Goal: Find specific page/section: Find specific page/section

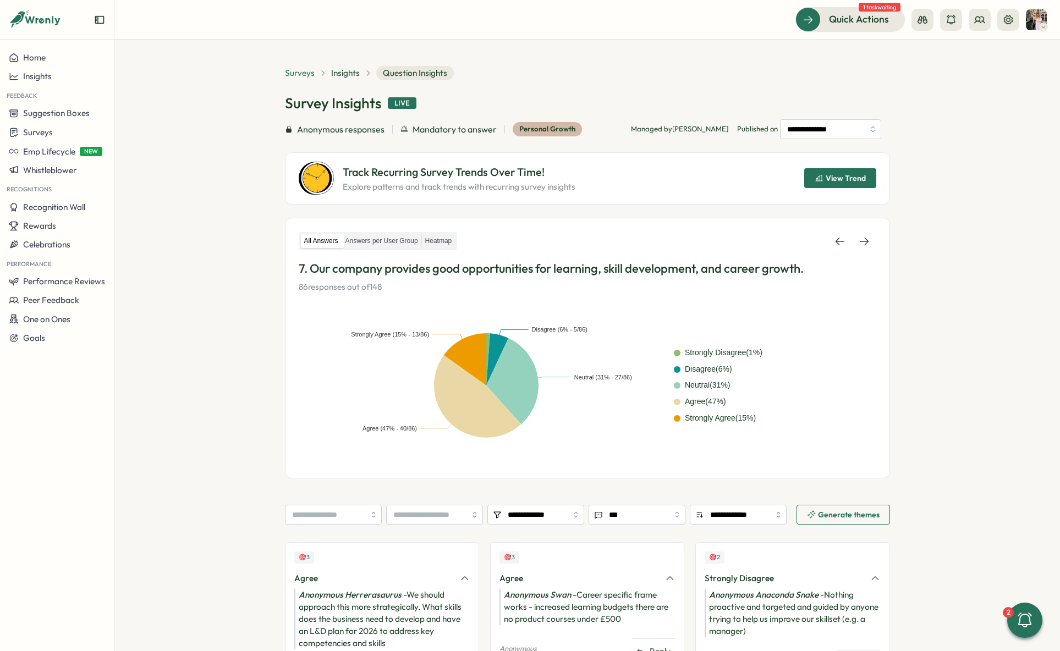
click at [306, 74] on span "Surveys" at bounding box center [300, 73] width 30 height 12
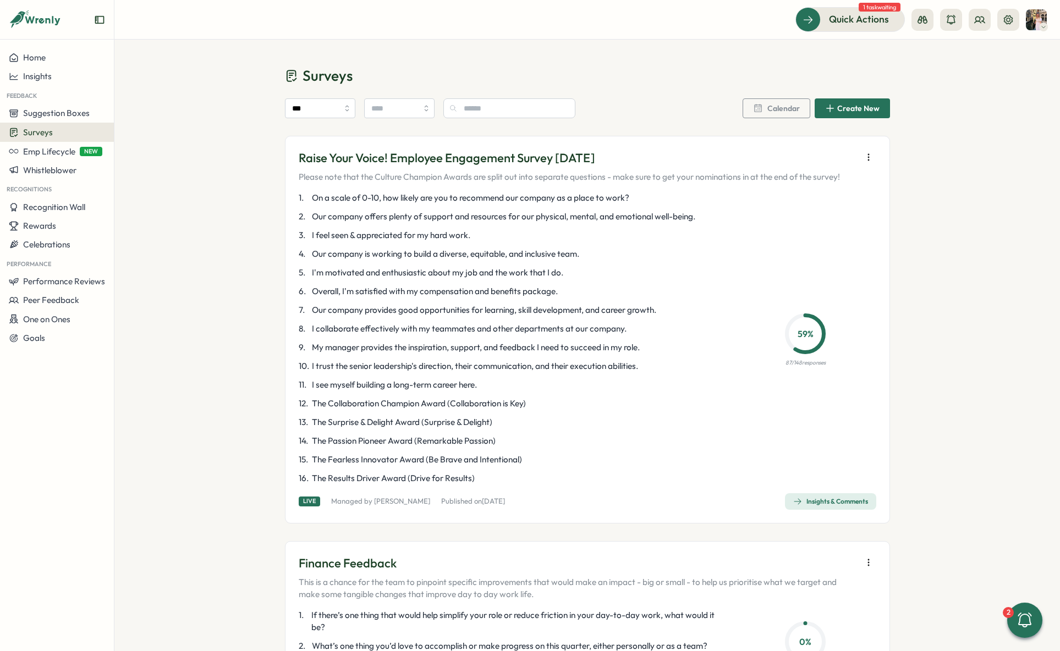
click at [800, 505] on div "Insights & Comments" at bounding box center [830, 501] width 75 height 9
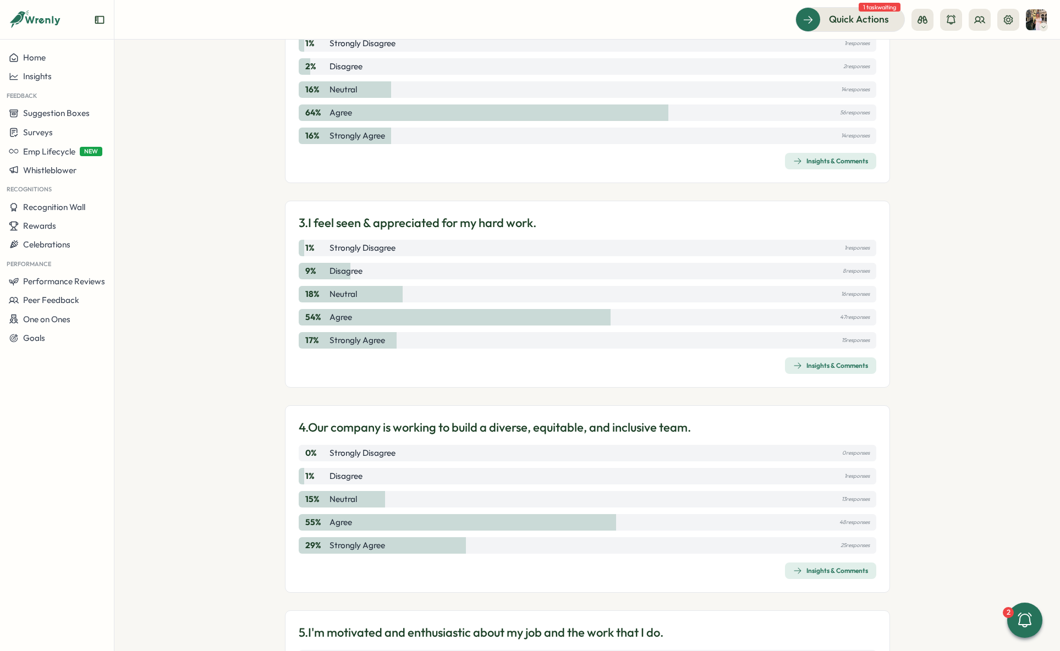
scroll to position [512, 0]
